Goal: Task Accomplishment & Management: Manage account settings

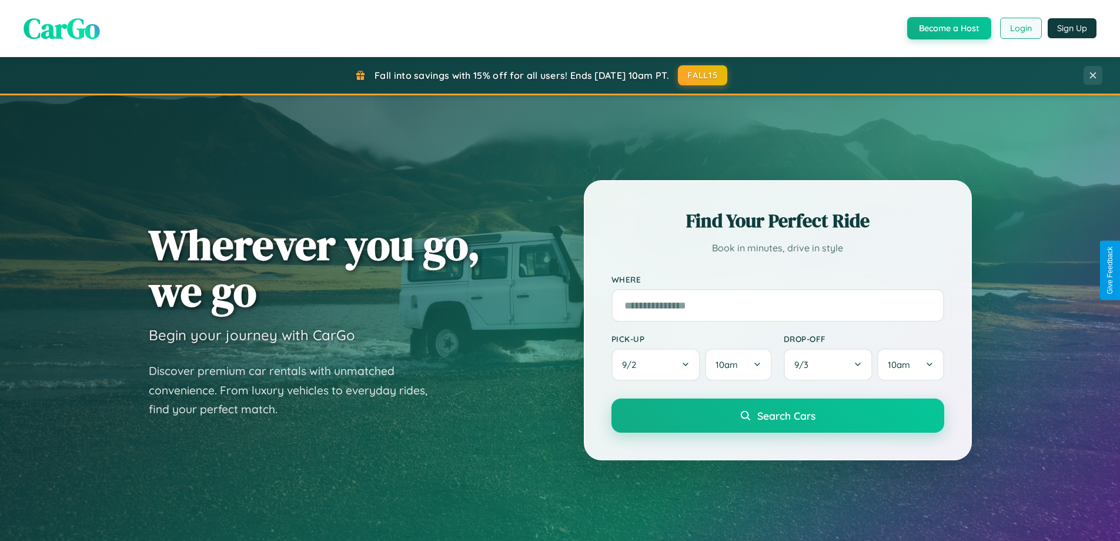
click at [1020, 28] on button "Login" at bounding box center [1021, 28] width 42 height 21
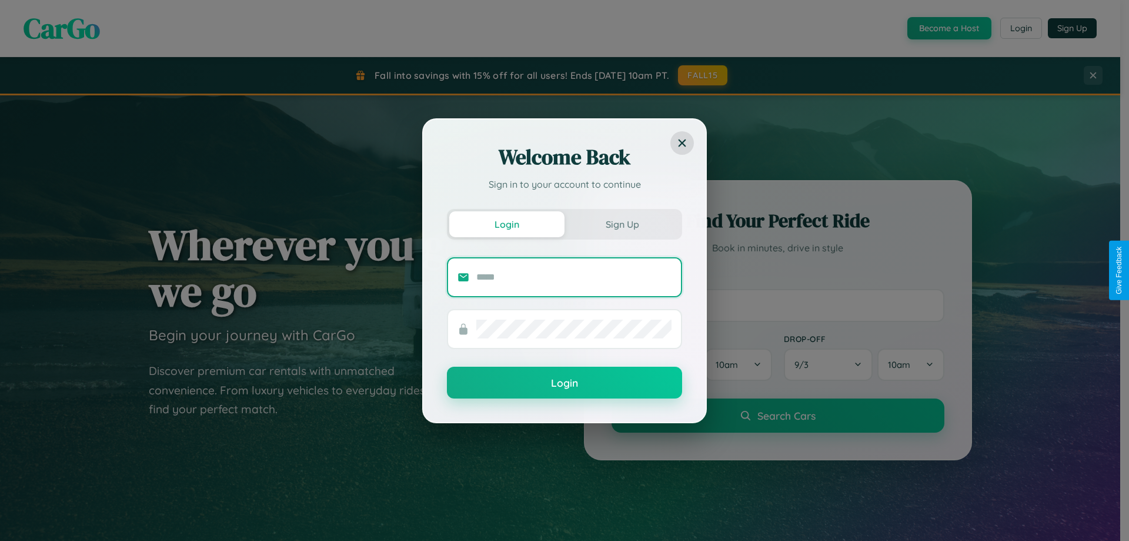
click at [574, 276] on input "text" at bounding box center [573, 277] width 195 height 19
type input "**********"
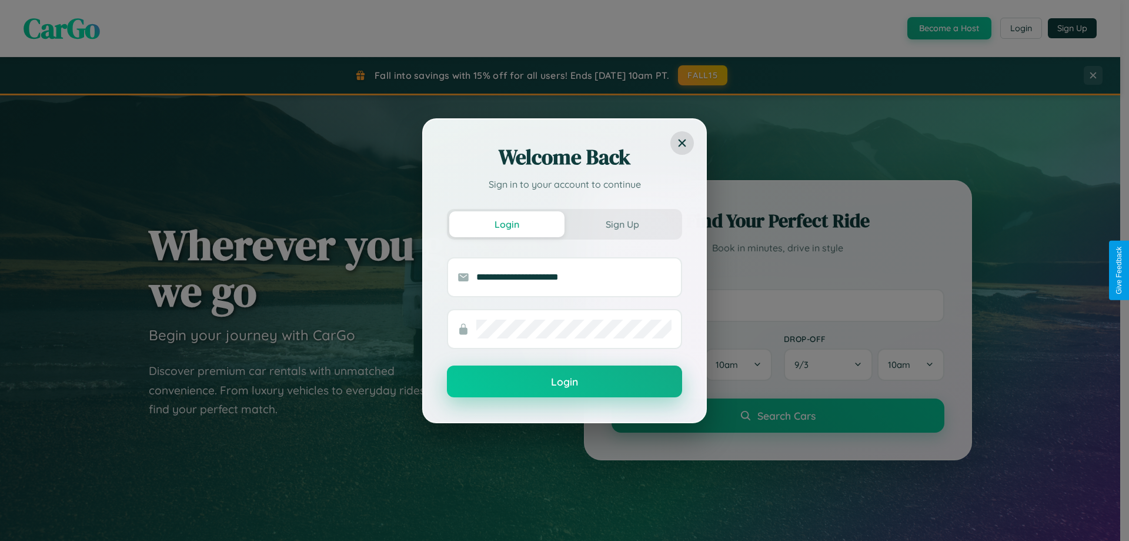
click at [565, 381] on button "Login" at bounding box center [564, 381] width 235 height 32
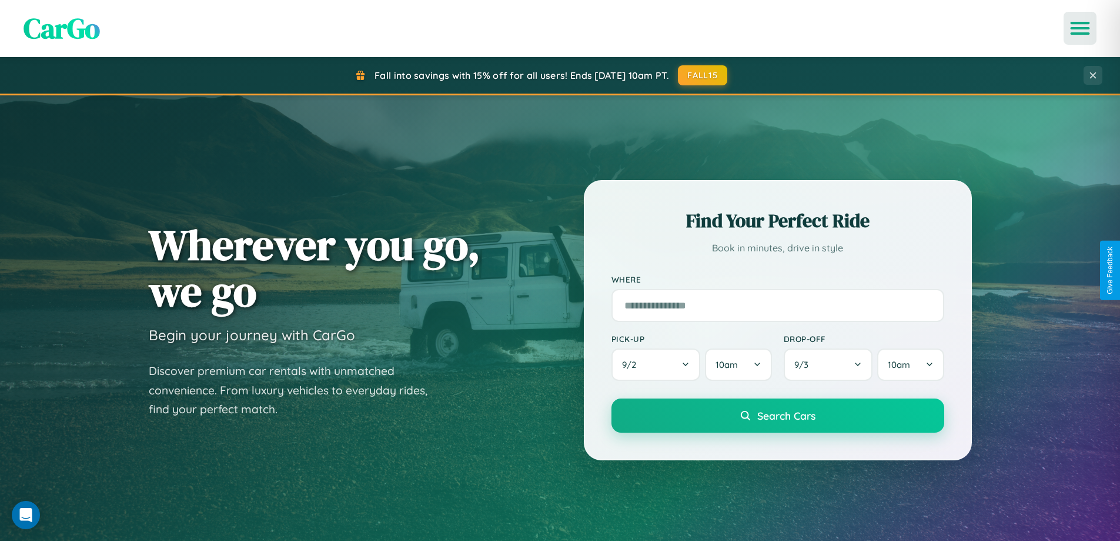
click at [1080, 28] on icon "Open menu" at bounding box center [1080, 28] width 17 height 11
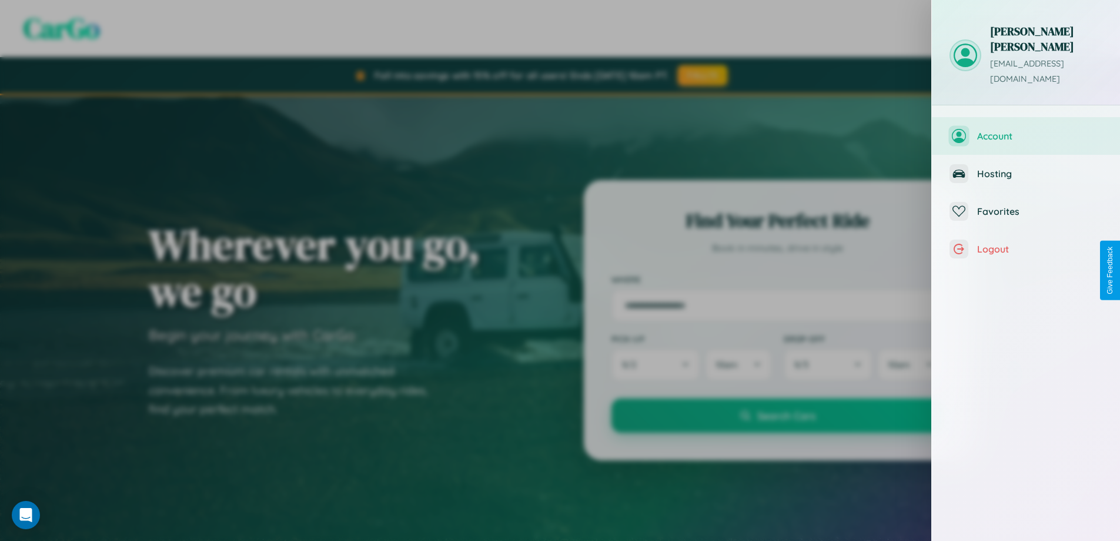
click at [1026, 130] on span "Account" at bounding box center [1040, 136] width 125 height 12
